Goal: Task Accomplishment & Management: Manage account settings

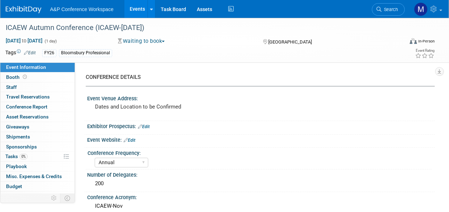
select select "Annual"
select select "Level 2"
select select "In-Person Booth"
select select "Law"
select select "Bloomsbury Professional"
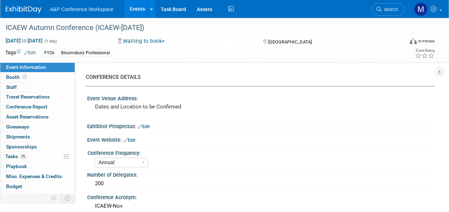
select select "Matt Hambridge"
select select "[PERSON_NAME]"
select select "Brand/Subject Presence​"
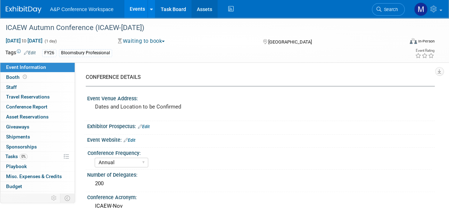
click at [200, 6] on link "Assets" at bounding box center [204, 9] width 26 height 18
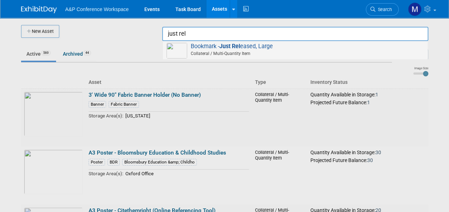
click at [256, 44] on span "Bookmark - Just Rel eased, Large Collateral / Multi-Quantity Item" at bounding box center [295, 50] width 258 height 15
type input "Bookmark - Just Released, Large"
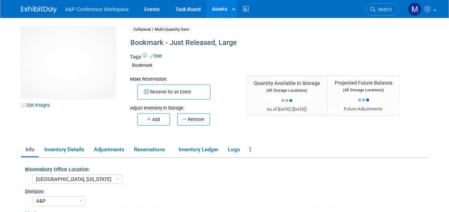
select select "[GEOGRAPHIC_DATA], [US_STATE]"
select select "A&P"
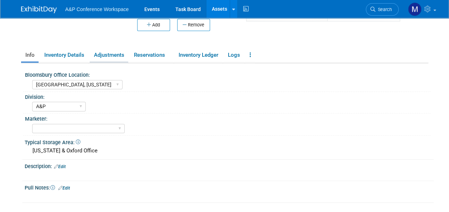
scroll to position [107, 0]
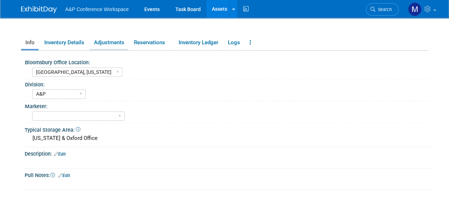
click at [110, 44] on link "Adjustments" at bounding box center [109, 42] width 39 height 13
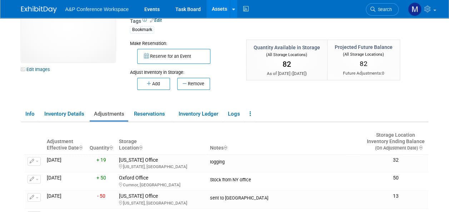
scroll to position [0, 0]
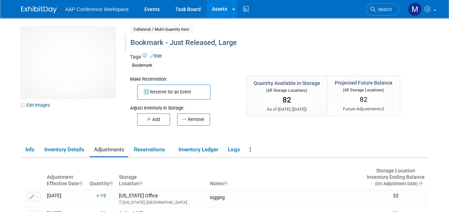
click at [238, 44] on div "Bookmark - Just Released, Large" at bounding box center [263, 42] width 270 height 13
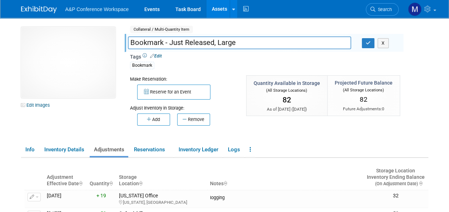
drag, startPoint x: 241, startPoint y: 43, endPoint x: 131, endPoint y: 43, distance: 109.7
click at [131, 43] on input "Bookmark - Just Released, Large" at bounding box center [239, 42] width 223 height 13
click at [367, 47] on button "button" at bounding box center [368, 43] width 13 height 10
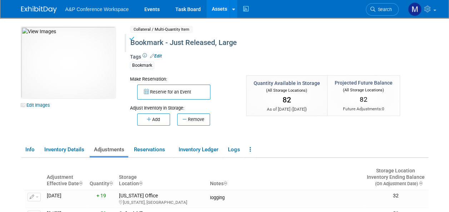
click at [221, 10] on link "Assets" at bounding box center [219, 9] width 26 height 18
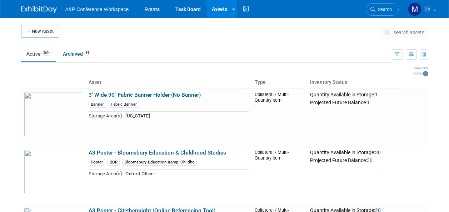
click at [407, 31] on span "search assets" at bounding box center [409, 33] width 31 height 6
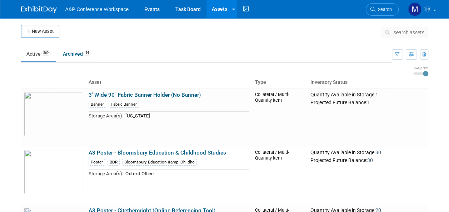
click at [406, 31] on span "search assets" at bounding box center [409, 33] width 31 height 6
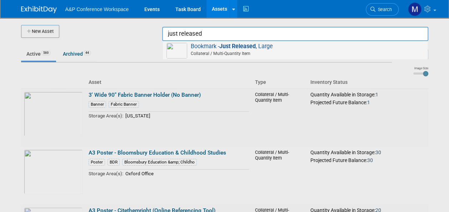
click at [256, 46] on strong "Just Released" at bounding box center [237, 46] width 36 height 7
type input "Bookmark - Just Released, Large"
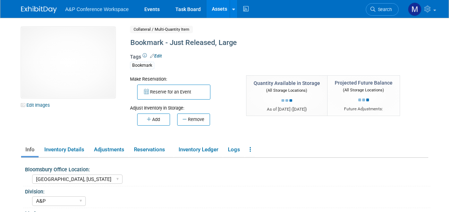
select select "[GEOGRAPHIC_DATA], [US_STATE]"
select select "A&P"
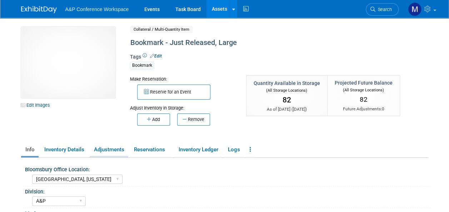
click at [100, 149] on link "Adjustments" at bounding box center [109, 150] width 39 height 13
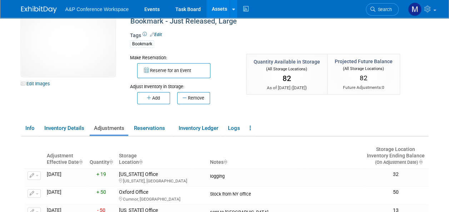
scroll to position [36, 0]
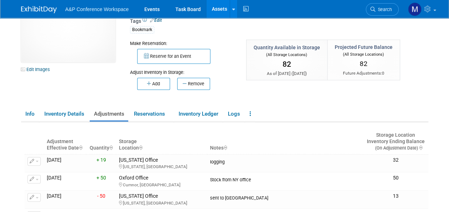
click at [222, 9] on link "Assets" at bounding box center [219, 9] width 26 height 18
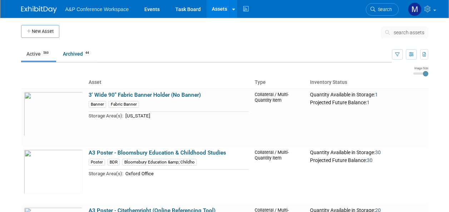
click at [415, 32] on span "search assets" at bounding box center [409, 33] width 31 height 6
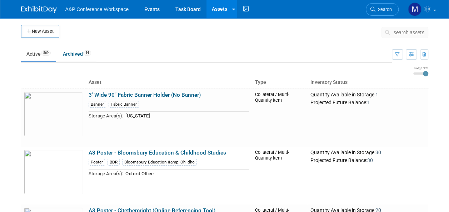
click at [415, 32] on span "search assets" at bounding box center [409, 33] width 31 height 6
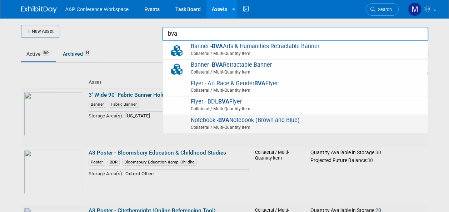
click at [255, 119] on span "Notebook - BVA Notebook (Brown and Blue) Collateral / Multi-Quantity Item" at bounding box center [295, 124] width 258 height 15
type input "Notebook - BVA Notebook (Brown and Blue)"
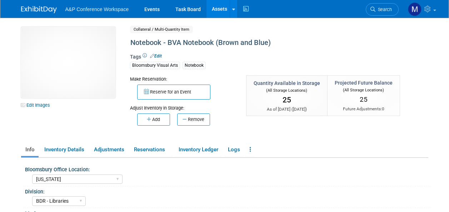
select select "[US_STATE]"
select select "BDR - Libraries"
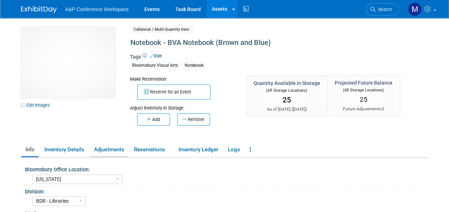
click at [114, 148] on link "Adjustments" at bounding box center [109, 150] width 39 height 13
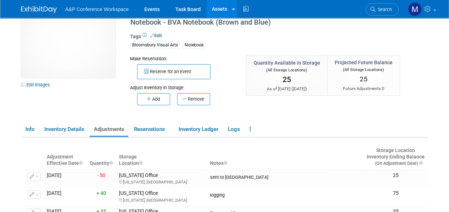
scroll to position [36, 0]
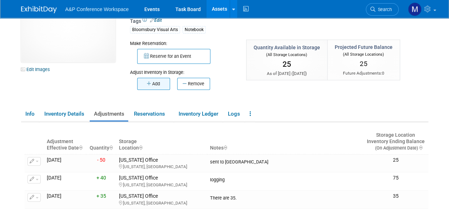
click at [155, 82] on button "Add" at bounding box center [153, 84] width 33 height 12
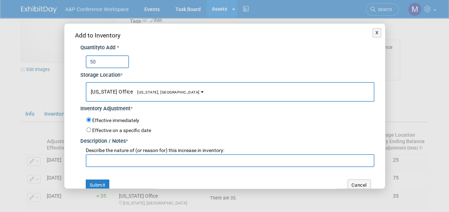
type input "50"
click at [149, 94] on span "[US_STATE], [GEOGRAPHIC_DATA]" at bounding box center [166, 92] width 67 height 5
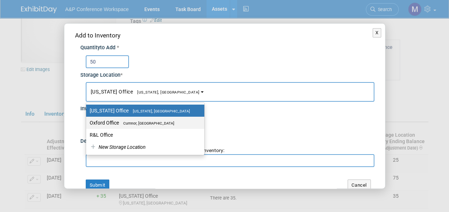
click at [148, 119] on label "Oxford Office [GEOGRAPHIC_DATA], [GEOGRAPHIC_DATA]" at bounding box center [144, 122] width 108 height 9
click at [87, 121] on input "Oxford Office [GEOGRAPHIC_DATA], [GEOGRAPHIC_DATA]" at bounding box center [85, 123] width 5 height 5
select select "11222978"
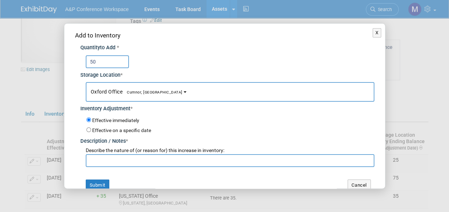
click at [140, 159] on input "text" at bounding box center [230, 160] width 289 height 13
type input "Sent from NY office"
click at [94, 181] on button "Submit" at bounding box center [98, 185] width 24 height 11
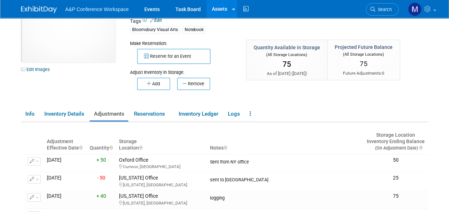
click at [218, 10] on link "Assets" at bounding box center [219, 9] width 26 height 18
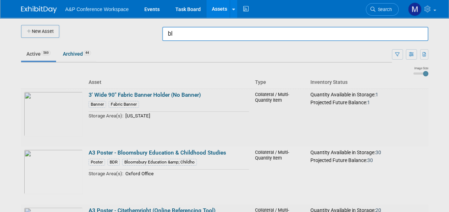
type input "b"
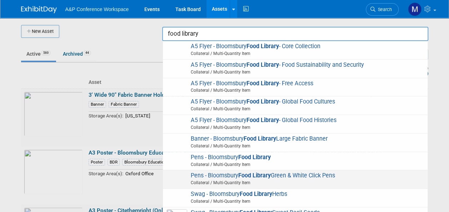
click at [281, 174] on span "Pens - Bloomsbury Food Library Green & White Click Pens Collateral / Multi-Quan…" at bounding box center [295, 179] width 258 height 15
type input "Pens - Bloomsbury Food Library Green & White Click Pens"
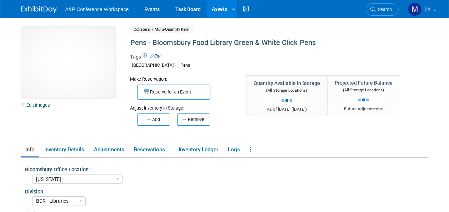
select select "[US_STATE]"
select select "BDR - Libraries"
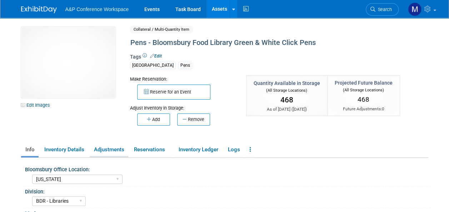
click at [110, 149] on link "Adjustments" at bounding box center [109, 150] width 39 height 13
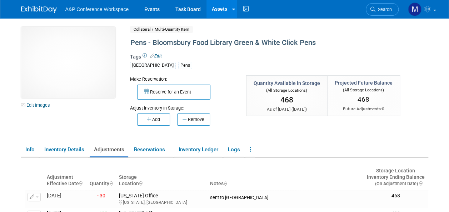
scroll to position [36, 0]
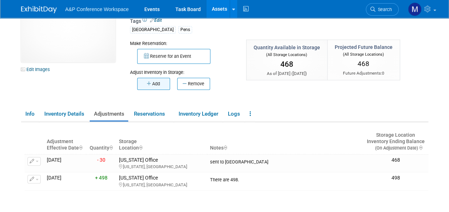
click at [158, 83] on button "Add" at bounding box center [153, 84] width 33 height 12
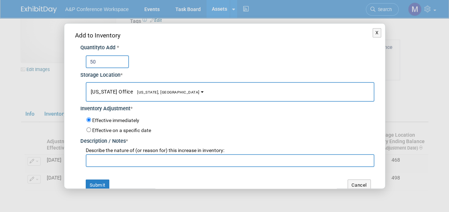
type input "50"
click at [155, 94] on span "[US_STATE], [GEOGRAPHIC_DATA]" at bounding box center [166, 92] width 67 height 5
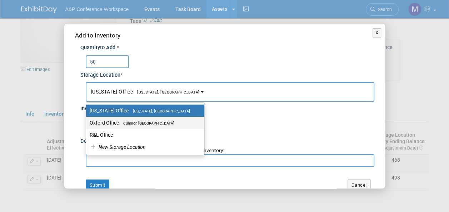
click at [154, 121] on span "Cumnor, [GEOGRAPHIC_DATA]" at bounding box center [146, 123] width 55 height 5
click at [87, 121] on input "Oxford Office [GEOGRAPHIC_DATA], [GEOGRAPHIC_DATA]" at bounding box center [85, 123] width 5 height 5
select select "11222978"
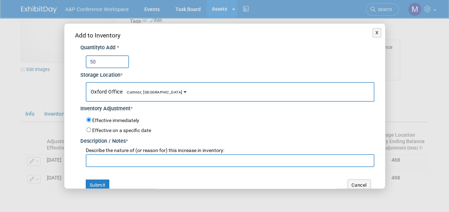
click at [138, 160] on input "text" at bounding box center [230, 160] width 289 height 13
type input "Stock from NY office"
click at [98, 181] on button "Submit" at bounding box center [98, 185] width 24 height 11
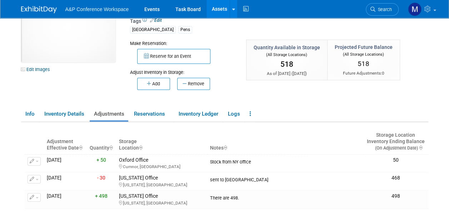
click at [219, 6] on link "Assets" at bounding box center [219, 9] width 26 height 18
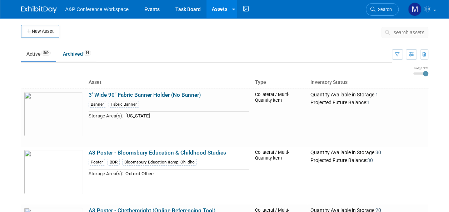
click at [402, 31] on span "search assets" at bounding box center [409, 33] width 31 height 6
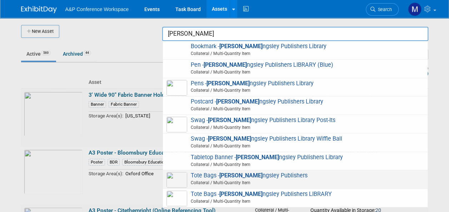
click at [251, 174] on span "Tote Bags - Jessica Ki ngsley Publishers Collateral / Multi-Quantity Item" at bounding box center [295, 179] width 258 height 15
type input "Tote Bags - [PERSON_NAME] Publishers"
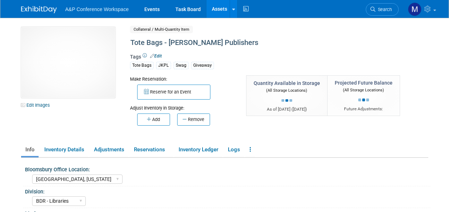
select select "[GEOGRAPHIC_DATA], [US_STATE]"
select select "BDR - Libraries"
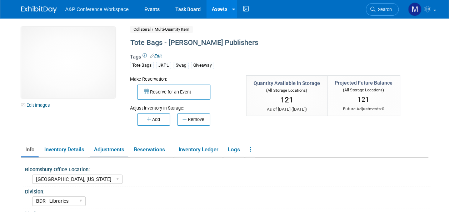
click at [113, 146] on link "Adjustments" at bounding box center [109, 150] width 39 height 13
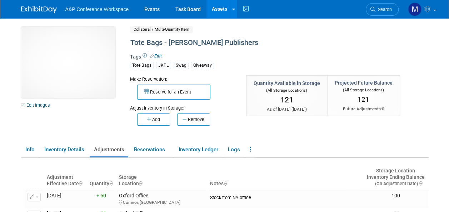
click at [220, 11] on link "Assets" at bounding box center [219, 9] width 26 height 18
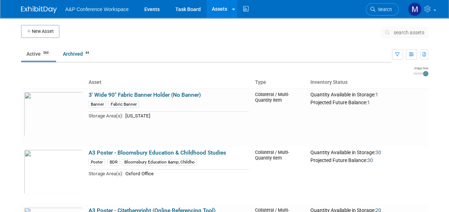
click at [411, 32] on span "search assets" at bounding box center [409, 33] width 31 height 6
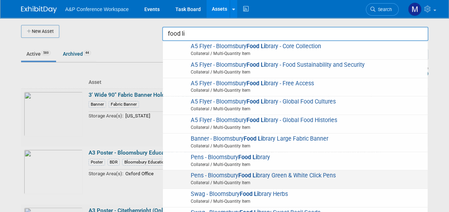
click at [232, 175] on span "Pens - Bloomsbury Food Li brary Green & White Click Pens Collateral / Multi-Qua…" at bounding box center [295, 179] width 258 height 15
type input "Pens - Bloomsbury Food Library Green & White Click Pens"
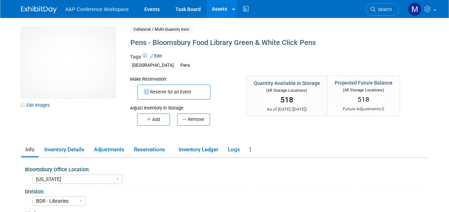
select select "[US_STATE]"
select select "BDR - Libraries"
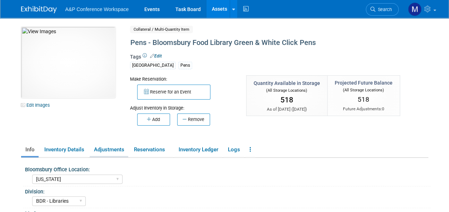
click at [108, 151] on link "Adjustments" at bounding box center [109, 150] width 39 height 13
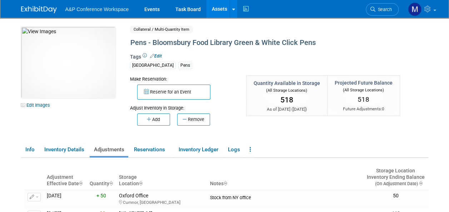
scroll to position [36, 0]
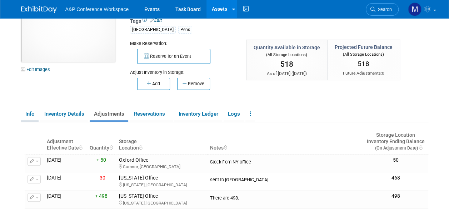
click at [28, 111] on link "Info" at bounding box center [30, 114] width 18 height 13
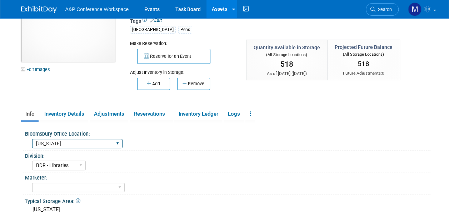
click at [78, 143] on select "Oxford New York Oxford, New York Blue Ridge Summit" at bounding box center [77, 144] width 90 height 10
select select "Oxford, New York"
click at [32, 139] on select "Oxford New York Oxford, New York Blue Ridge Summit" at bounding box center [77, 144] width 90 height 10
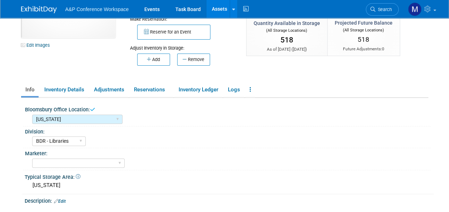
scroll to position [71, 0]
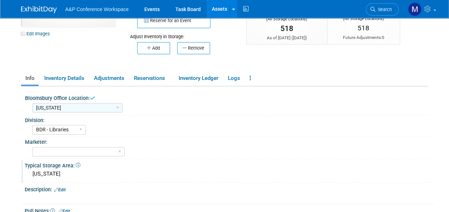
click at [68, 171] on div "New York" at bounding box center [229, 174] width 398 height 11
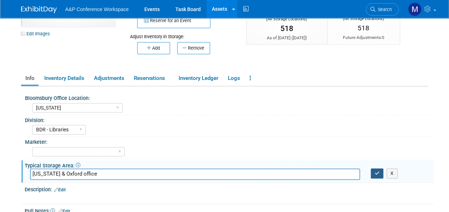
type input "New York & Oxford office"
click at [379, 176] on button "button" at bounding box center [377, 174] width 13 height 10
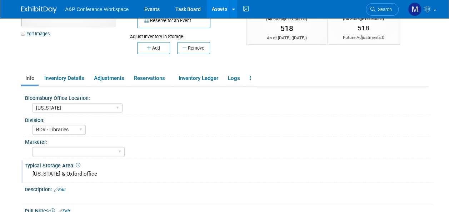
click at [221, 10] on link "Assets" at bounding box center [219, 9] width 26 height 18
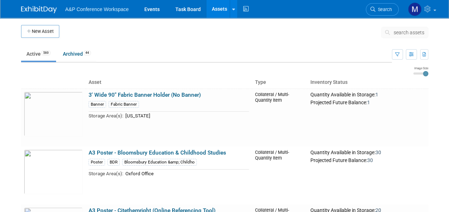
click at [405, 33] on span "search assets" at bounding box center [409, 33] width 31 height 6
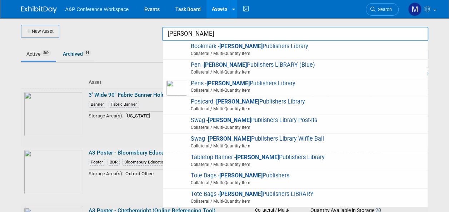
type input "[PERSON_NAME]"
click at [225, 54] on div at bounding box center [225, 106] width 0 height 212
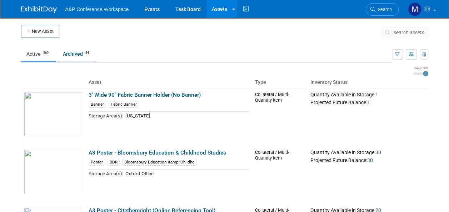
click at [77, 54] on link "Archived 44" at bounding box center [77, 54] width 39 height 14
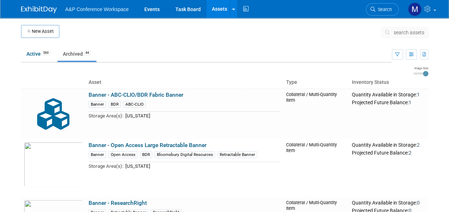
click at [400, 28] on button "search assets" at bounding box center [404, 32] width 47 height 11
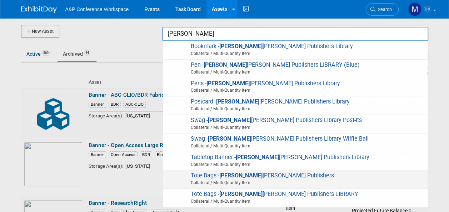
click at [266, 174] on span "Tote Bags - Jessica Kingsley Publishers Collateral / Multi-Quantity Item" at bounding box center [295, 179] width 258 height 15
type input "Tote Bags - [PERSON_NAME] Publishers"
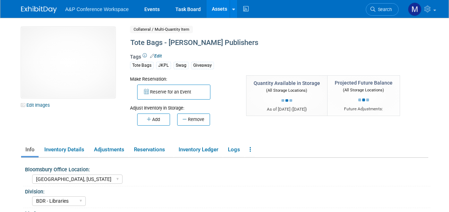
select select "[GEOGRAPHIC_DATA], [US_STATE]"
select select "BDR - Libraries"
select select "Oxford, New York"
select select "BDR - Libraries"
select select "[GEOGRAPHIC_DATA], [US_STATE]"
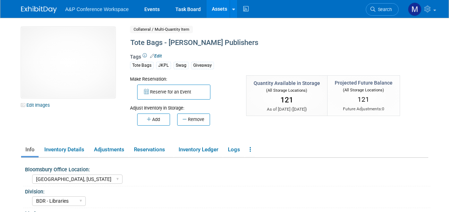
select select "BDR - Libraries"
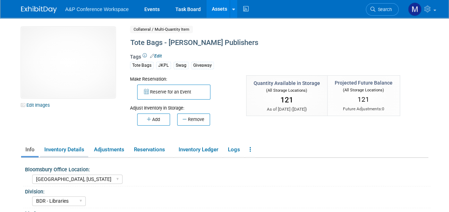
click at [76, 149] on link "Inventory Details" at bounding box center [64, 150] width 48 height 13
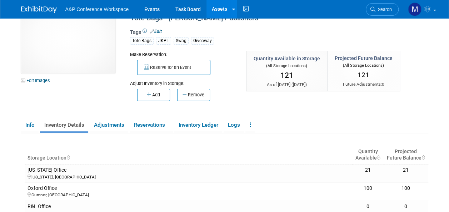
scroll to position [36, 0]
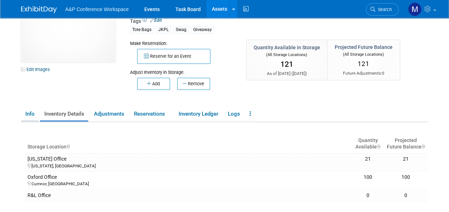
click at [33, 114] on link "Info" at bounding box center [30, 114] width 18 height 13
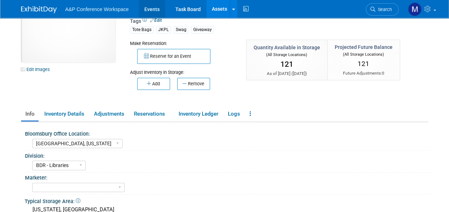
click at [155, 8] on link "Events" at bounding box center [152, 9] width 26 height 18
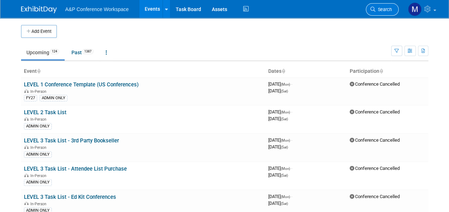
click at [384, 8] on span "Search" at bounding box center [383, 9] width 16 height 5
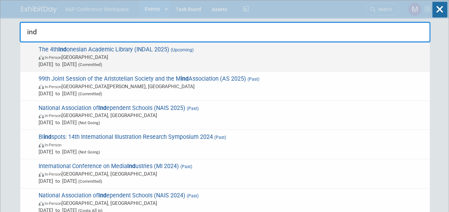
type input "ind"
click at [158, 50] on span "The 4th Ind onesian Academic Library (INDAL 2025) (Upcoming) In-Person Indonesi…" at bounding box center [231, 57] width 390 height 22
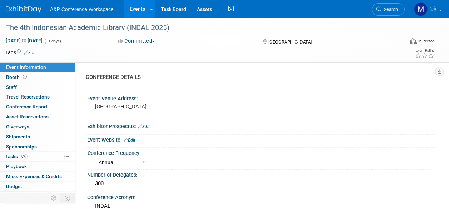
select select "Annual"
select select "Level 2"
select select "In-Person Booth"
select select "Digital"
select select "Bloomsbury Digital Resources"
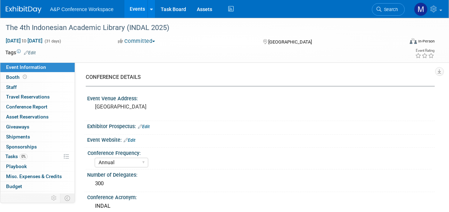
select select "[PERSON_NAME]"
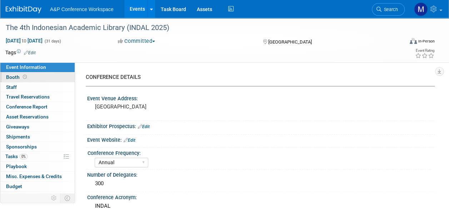
click at [39, 79] on link "Booth" at bounding box center [37, 78] width 74 height 10
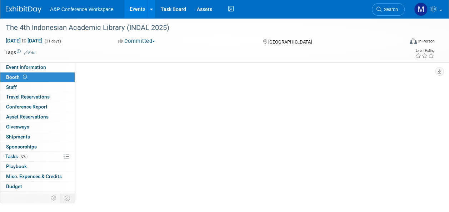
select select "DIGI"
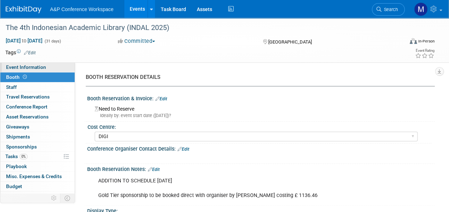
click at [42, 67] on span "Event Information" at bounding box center [26, 67] width 40 height 6
select select "Annual"
select select "Level 2"
select select "In-Person Booth"
select select "Digital"
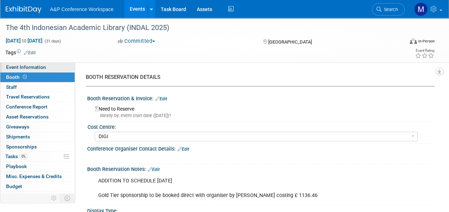
select select "Bloomsbury Digital Resources"
select select "Matt Hambridge"
select select "Michelle Kelly"
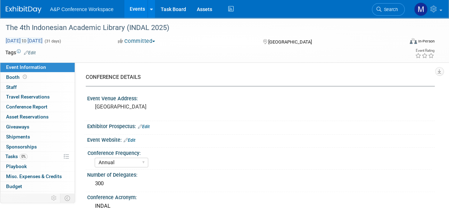
click at [29, 39] on span "Oct 1, 2025 to Oct 31, 2025" at bounding box center [24, 41] width 38 height 6
select select "9"
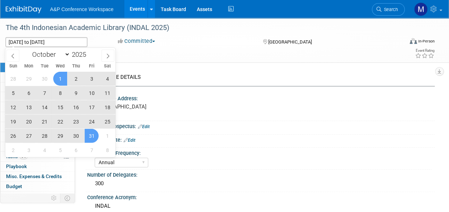
click at [65, 92] on span "8" at bounding box center [60, 93] width 14 height 14
type input "Oct 8, 2025"
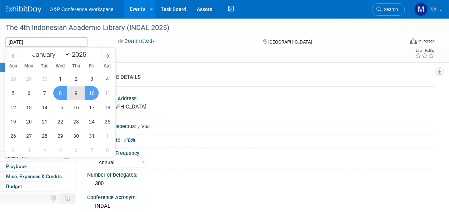
click at [90, 92] on span "10" at bounding box center [92, 93] width 14 height 14
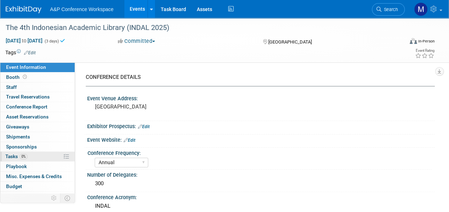
click at [36, 158] on link "0% Tasks 0%" at bounding box center [37, 157] width 74 height 10
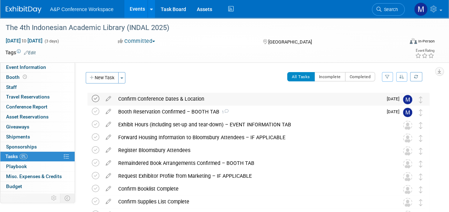
click at [98, 98] on icon at bounding box center [96, 99] width 8 height 8
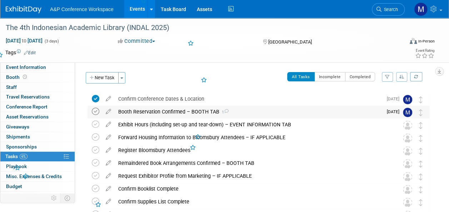
click at [94, 113] on icon at bounding box center [96, 112] width 8 height 8
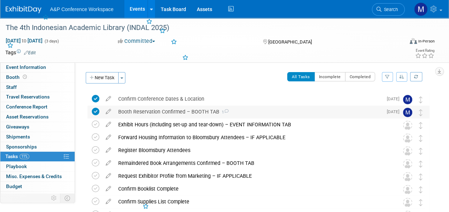
click at [167, 113] on div "Booth Reservation Confirmed – BOOTH TAB 1" at bounding box center [249, 112] width 268 height 12
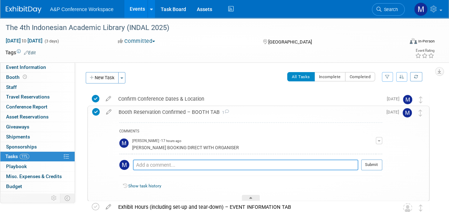
click at [171, 164] on textarea at bounding box center [245, 165] width 225 height 11
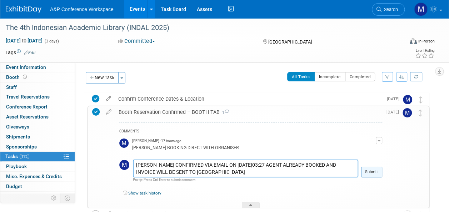
type textarea "RAYYAN CONFIRMED VIA EMAIL ON 9th SEPT @03:27 AGENT ALREADY BOOKED AND INVOICE …"
click at [370, 172] on button "Submit" at bounding box center [371, 172] width 21 height 11
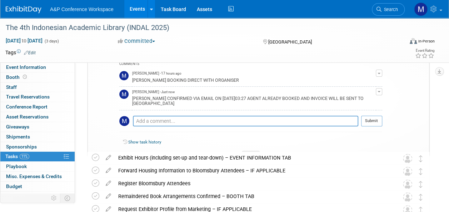
scroll to position [71, 0]
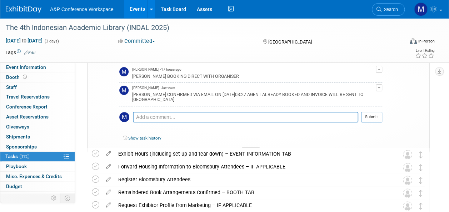
click at [249, 147] on div at bounding box center [251, 150] width 18 height 6
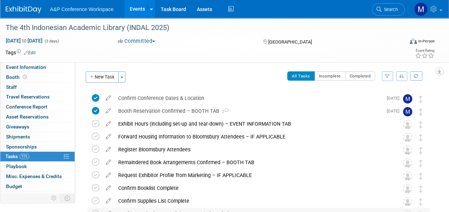
scroll to position [0, 0]
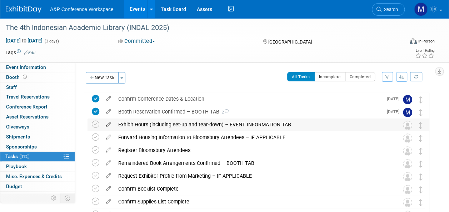
click at [109, 124] on icon at bounding box center [108, 123] width 13 height 9
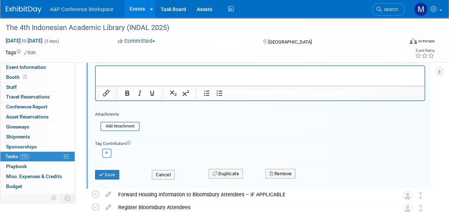
scroll to position [121, 0]
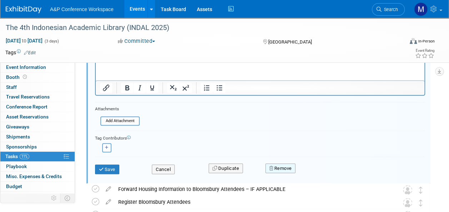
click at [280, 168] on button "Remove" at bounding box center [280, 169] width 30 height 10
click at [324, 174] on link "Yes" at bounding box center [320, 174] width 21 height 11
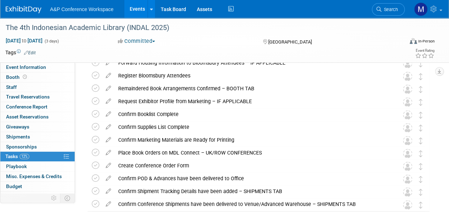
scroll to position [14, 0]
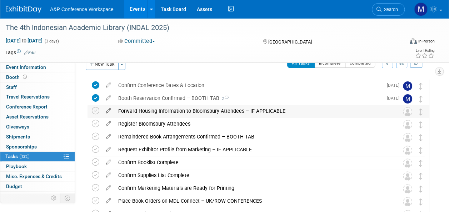
click at [108, 109] on icon at bounding box center [108, 109] width 13 height 9
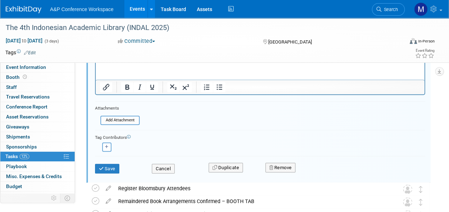
scroll to position [156, 0]
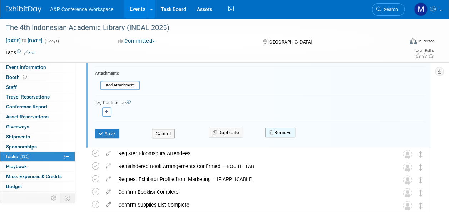
click at [288, 135] on button "Remove" at bounding box center [280, 133] width 30 height 10
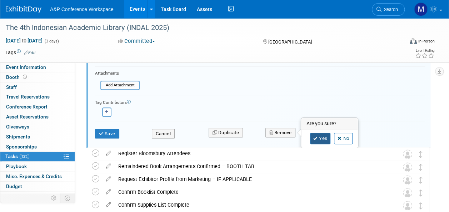
click at [312, 139] on link "Yes" at bounding box center [320, 138] width 21 height 11
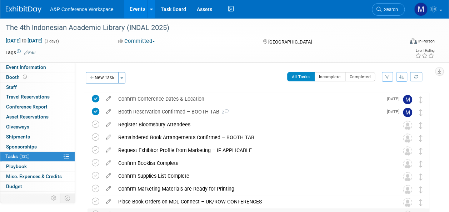
scroll to position [0, 0]
click at [205, 57] on div "Tags Edit" at bounding box center [183, 53] width 356 height 10
click at [43, 69] on span "Event Information" at bounding box center [26, 67] width 40 height 6
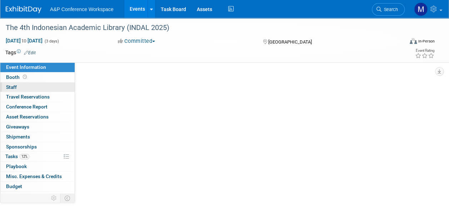
select select "Annual"
select select "Level 2"
select select "In-Person Booth"
select select "Digital"
select select "Bloomsbury Digital Resources"
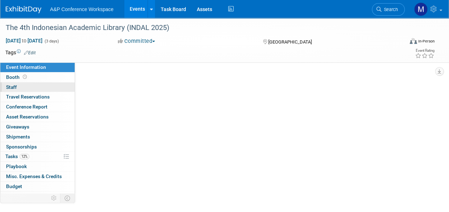
select select "[PERSON_NAME]"
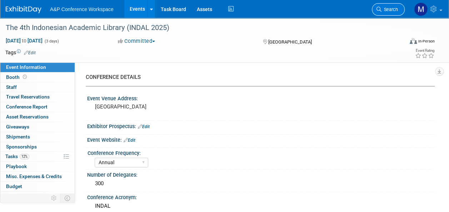
click at [392, 5] on link "Search" at bounding box center [388, 9] width 33 height 13
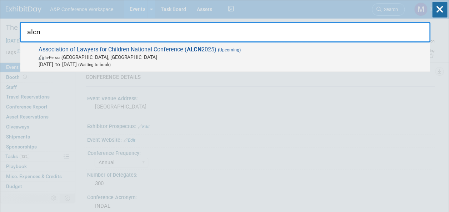
type input "alcn"
click at [200, 46] on strong "ALCN" at bounding box center [194, 49] width 15 height 7
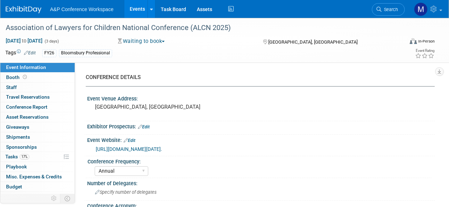
select select "Annual"
select select "Level 2"
select select "In-Person Booth"
select select "Law"
select select "Bloomsbury Professional"
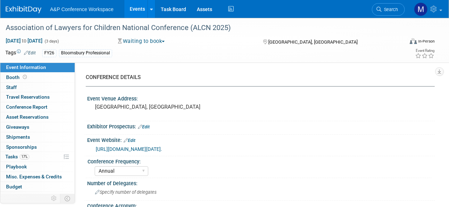
select select "[PERSON_NAME]"
select select "Networking/Commissioning"
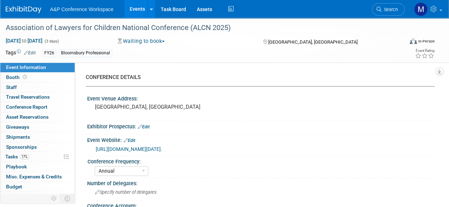
click at [149, 43] on button "Waiting to book" at bounding box center [141, 42] width 52 height 8
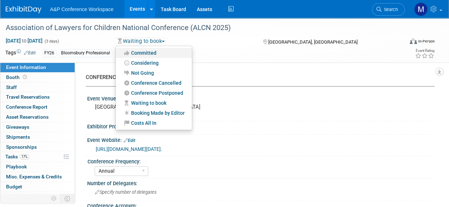
click at [147, 54] on link "Committed" at bounding box center [154, 53] width 76 height 10
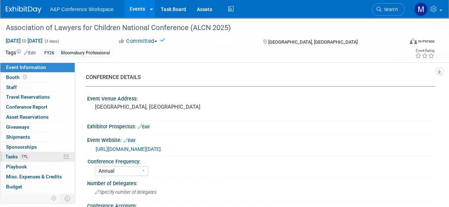
click at [42, 155] on link "17% Tasks 17%" at bounding box center [37, 157] width 74 height 10
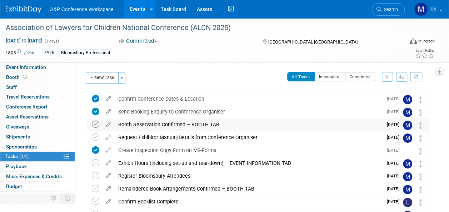
click at [97, 125] on icon at bounding box center [96, 125] width 8 height 8
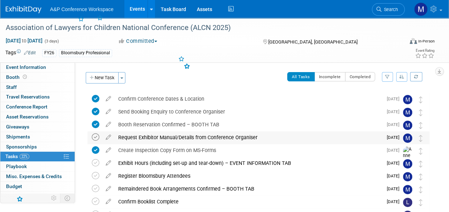
click at [96, 138] on icon at bounding box center [96, 138] width 8 height 8
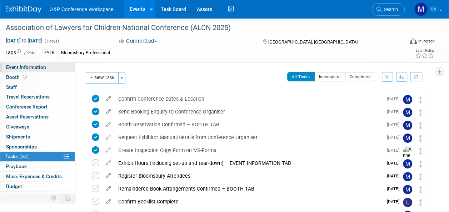
click at [48, 64] on link "Event Information" at bounding box center [37, 68] width 74 height 10
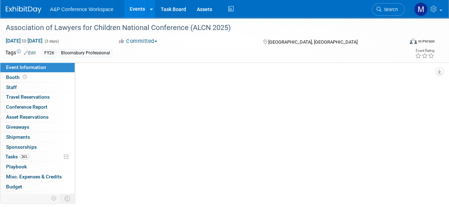
select select "Annual"
select select "Level 2"
select select "In-Person Booth"
select select "Law"
select select "Bloomsbury Professional"
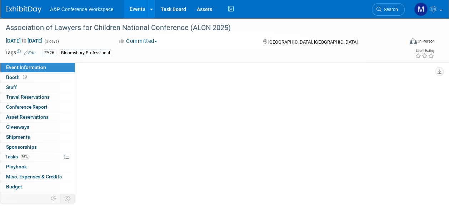
select select "[PERSON_NAME]"
select select "Networking/Commissioning"
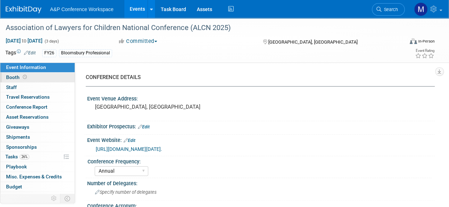
click at [51, 79] on link "Booth" at bounding box center [37, 78] width 74 height 10
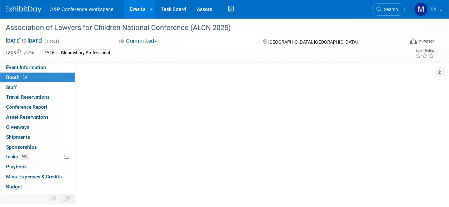
select select "[PERSON_NAME]"
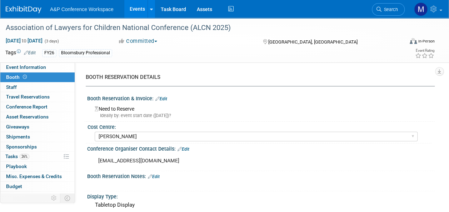
click at [157, 176] on link "Edit" at bounding box center [154, 176] width 12 height 5
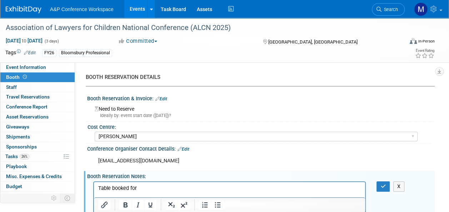
click at [149, 189] on p "Table booked for" at bounding box center [229, 188] width 263 height 7
click at [381, 188] on icon "button" at bounding box center [382, 186] width 5 height 5
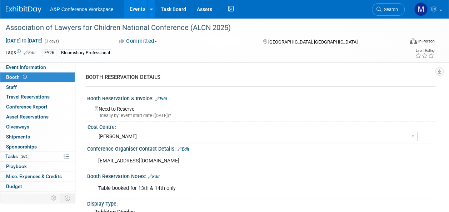
click at [165, 98] on link "Edit" at bounding box center [161, 98] width 12 height 5
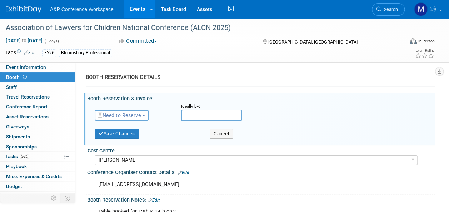
click at [141, 116] on span "Need to Reserve" at bounding box center [119, 116] width 43 height 6
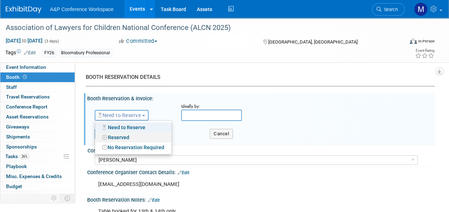
click at [133, 135] on link "Reserved" at bounding box center [133, 138] width 76 height 10
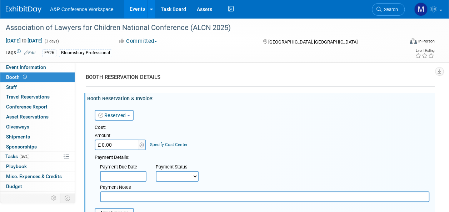
click at [126, 145] on input "£ 0.00" at bounding box center [117, 145] width 45 height 11
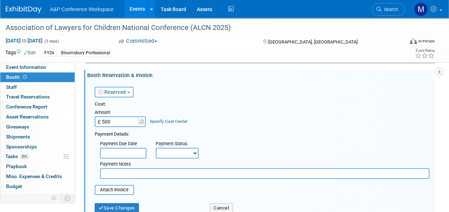
scroll to position [36, 0]
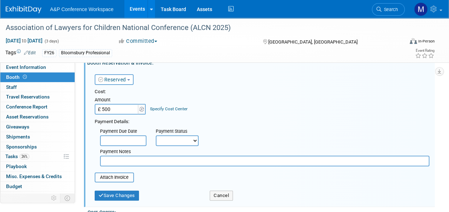
type input "£ 500.00"
click at [139, 161] on input "text" at bounding box center [264, 161] width 329 height 11
type input "Awaiting invoice from organiser"
click at [127, 196] on button "Save Changes" at bounding box center [117, 196] width 44 height 10
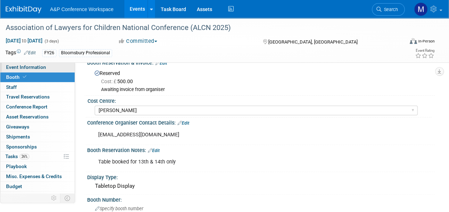
click at [16, 67] on span "Event Information" at bounding box center [26, 67] width 40 height 6
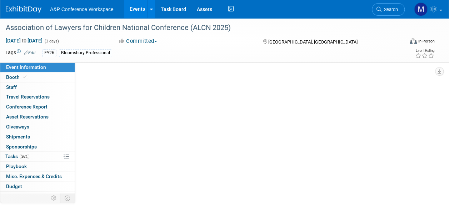
scroll to position [0, 0]
select select "Annual"
select select "Level 2"
select select "In-Person Booth"
select select "Law"
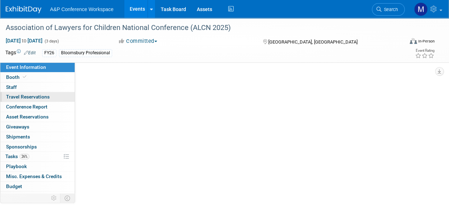
select select "Bloomsbury Professional"
select select "[PERSON_NAME]"
select select "Networking/Commissioning"
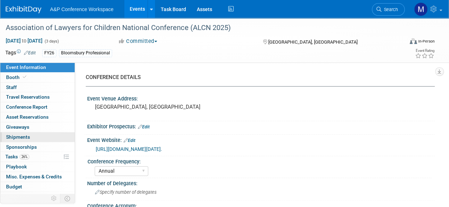
click at [34, 139] on link "0 Shipments 0" at bounding box center [37, 137] width 74 height 10
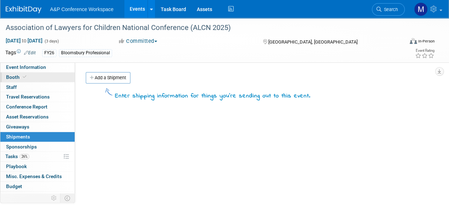
click at [34, 76] on link "Booth" at bounding box center [37, 78] width 74 height 10
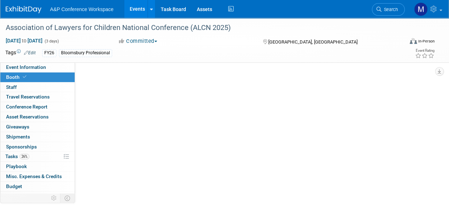
select select "[PERSON_NAME]"
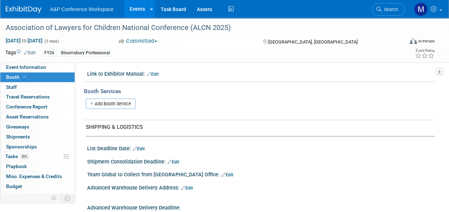
scroll to position [322, 0]
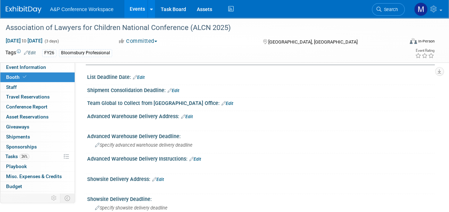
click at [221, 101] on link "Edit" at bounding box center [227, 103] width 12 height 5
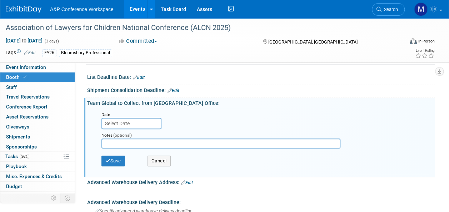
click at [130, 120] on input "text" at bounding box center [131, 123] width 60 height 11
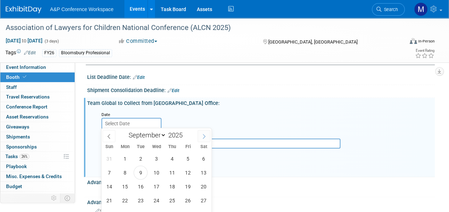
click at [203, 137] on icon at bounding box center [203, 136] width 5 height 5
select select "10"
click at [124, 172] on span "3" at bounding box center [125, 173] width 14 height 14
type input "[DATE]"
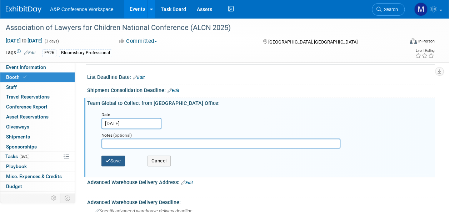
click at [117, 161] on button "Save" at bounding box center [113, 161] width 24 height 11
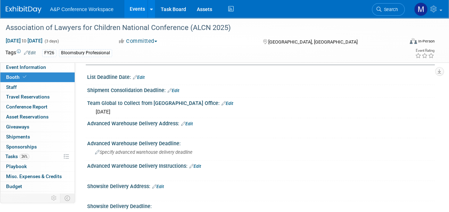
click at [178, 88] on link "Edit" at bounding box center [174, 90] width 12 height 5
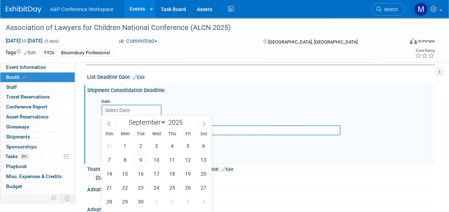
click at [208, 122] on span at bounding box center [204, 123] width 13 height 12
select select "10"
click at [189, 149] on span "31" at bounding box center [188, 146] width 14 height 14
type input "[DATE]"
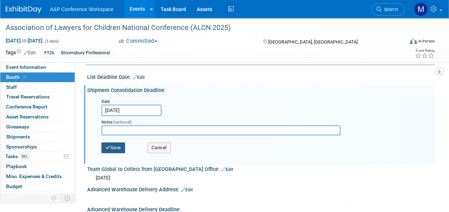
click at [115, 147] on button "Save" at bounding box center [113, 148] width 24 height 11
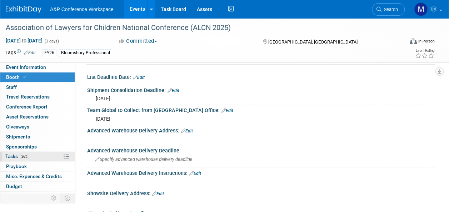
click at [32, 156] on link "26% Tasks 26%" at bounding box center [37, 157] width 74 height 10
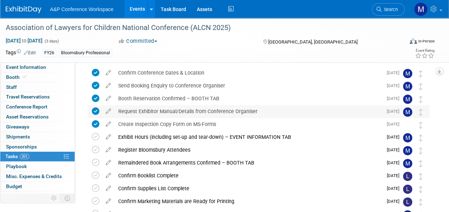
scroll to position [36, 0]
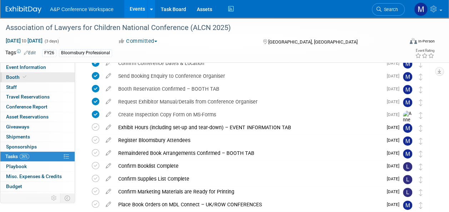
click at [26, 76] on span at bounding box center [24, 76] width 6 height 5
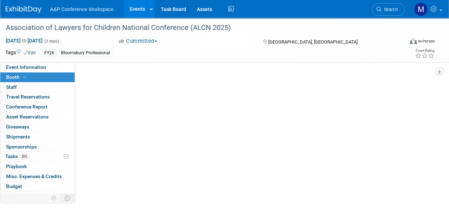
scroll to position [0, 0]
select select "[PERSON_NAME]"
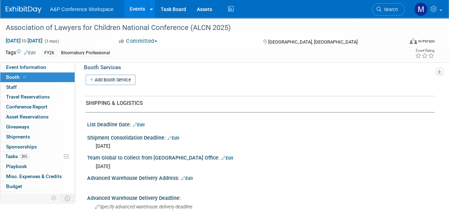
scroll to position [286, 0]
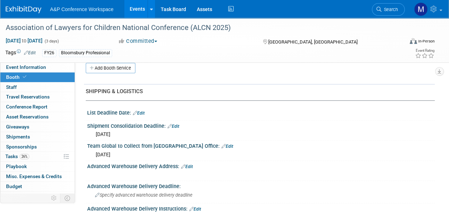
click at [141, 111] on link "Edit" at bounding box center [139, 113] width 12 height 5
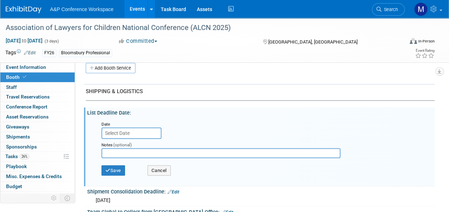
click at [137, 129] on input "text" at bounding box center [131, 133] width 60 height 11
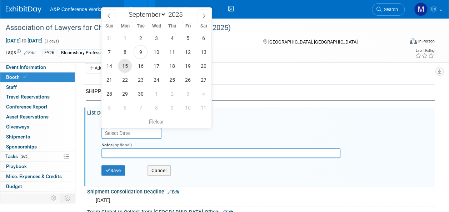
click at [129, 68] on span "15" at bounding box center [125, 66] width 14 height 14
type input "[DATE]"
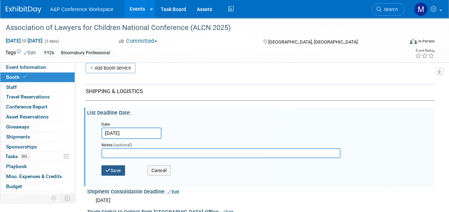
click at [114, 167] on button "Save" at bounding box center [113, 170] width 24 height 11
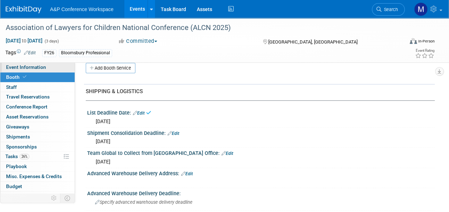
click at [58, 69] on link "Event Information" at bounding box center [37, 68] width 74 height 10
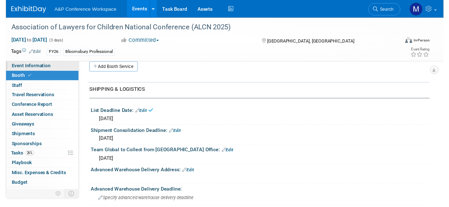
scroll to position [0, 0]
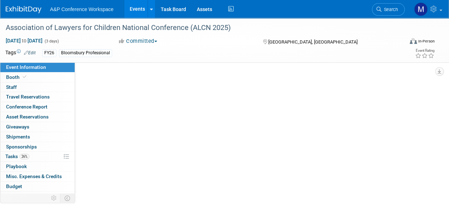
select select "Annual"
select select "Level 2"
select select "In-Person Booth"
select select "Law"
select select "Bloomsbury Professional"
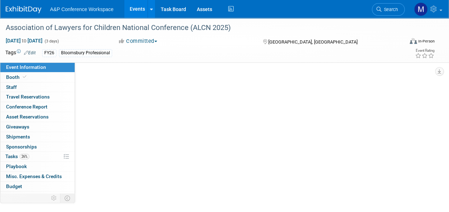
select select "[PERSON_NAME]"
select select "Networking/Commissioning"
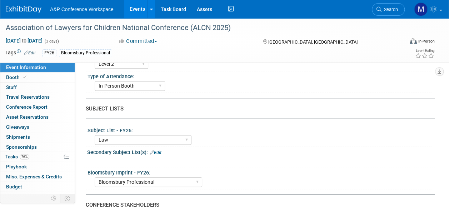
scroll to position [143, 0]
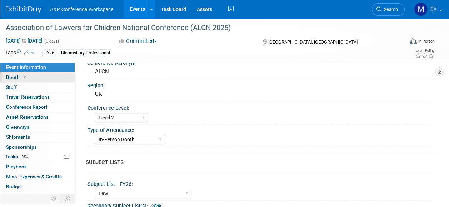
click at [26, 73] on link "Booth" at bounding box center [37, 78] width 74 height 10
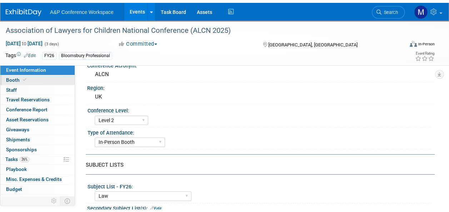
scroll to position [0, 0]
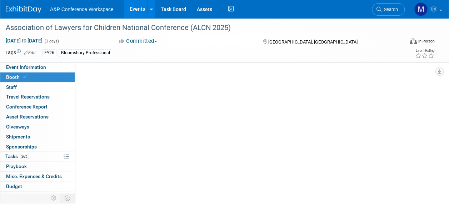
select select "[PERSON_NAME]"
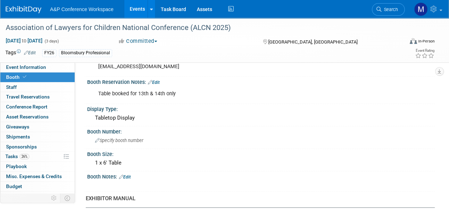
scroll to position [107, 0]
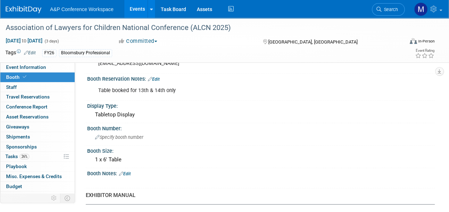
click at [176, 90] on div "Table booked for 13th & 14th only" at bounding box center [229, 91] width 273 height 14
click at [130, 90] on div "Table booked for 13th & 14th only" at bounding box center [229, 91] width 273 height 14
click at [156, 79] on link "Edit" at bounding box center [154, 79] width 12 height 5
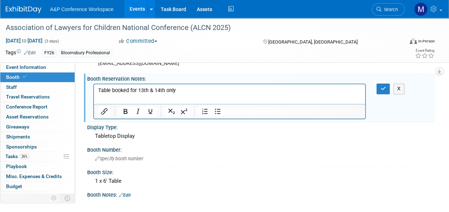
scroll to position [0, 0]
drag, startPoint x: 129, startPoint y: 89, endPoint x: 230, endPoint y: 190, distance: 143.0
click at [129, 89] on p "Table booked for 13th & 14th only" at bounding box center [229, 90] width 263 height 7
click at [222, 90] on p "Table booked on [DATE] for 13th & 14th only" at bounding box center [229, 90] width 263 height 7
click at [178, 89] on p "Table booked on [DATE] for 13th & 14th only" at bounding box center [229, 90] width 263 height 7
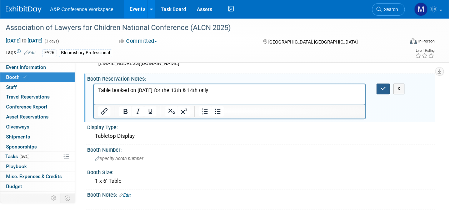
click at [379, 88] on button "button" at bounding box center [383, 89] width 13 height 10
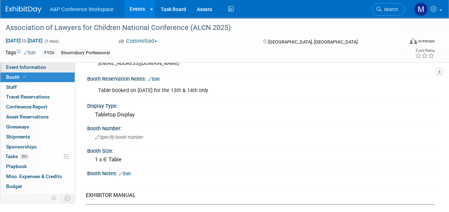
click at [49, 66] on link "Event Information" at bounding box center [37, 68] width 74 height 10
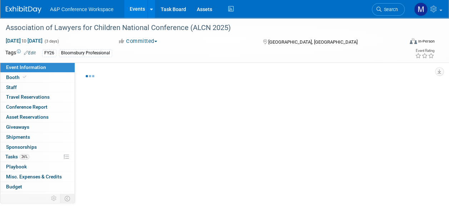
select select "Annual"
select select "Level 2"
select select "In-Person Booth"
select select "Law"
select select "Bloomsbury Professional"
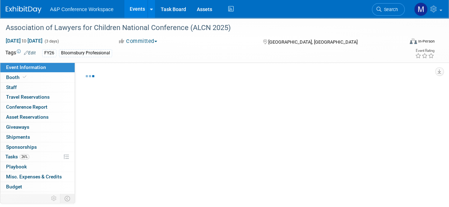
select select "[PERSON_NAME]"
select select "Networking/Commissioning"
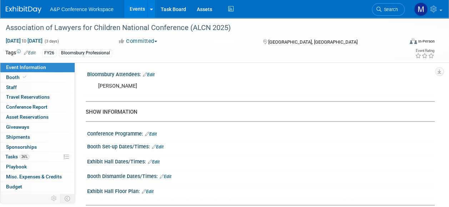
scroll to position [464, 0]
